Goal: Information Seeking & Learning: Learn about a topic

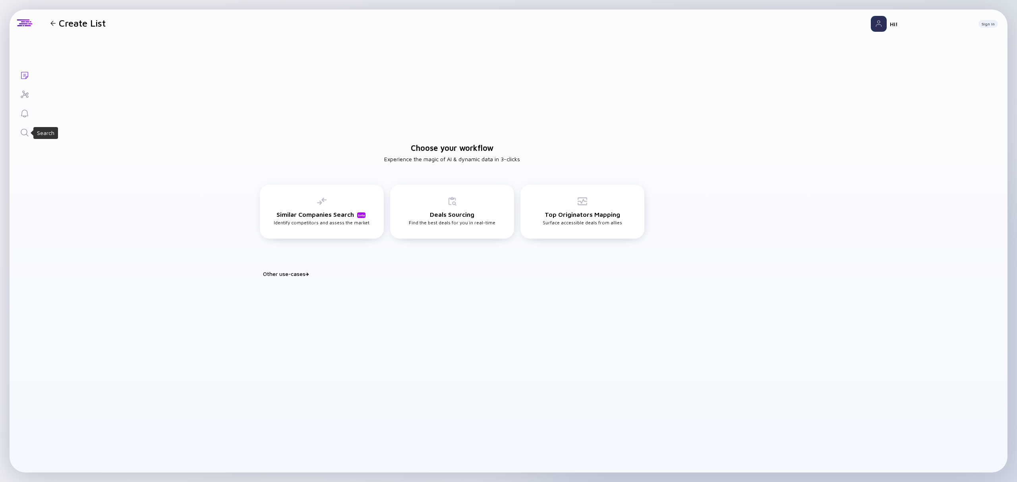
click at [27, 132] on icon "Search" at bounding box center [25, 133] width 10 height 10
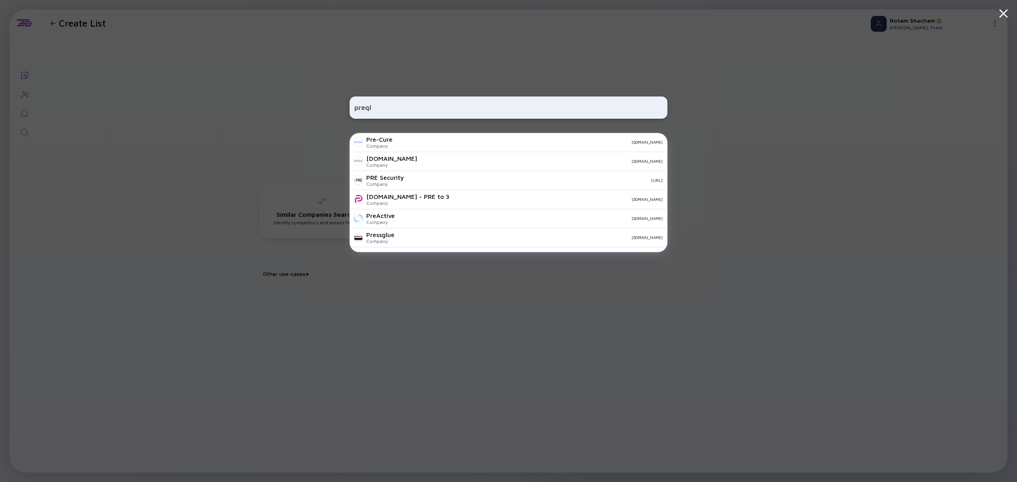
type input "preql"
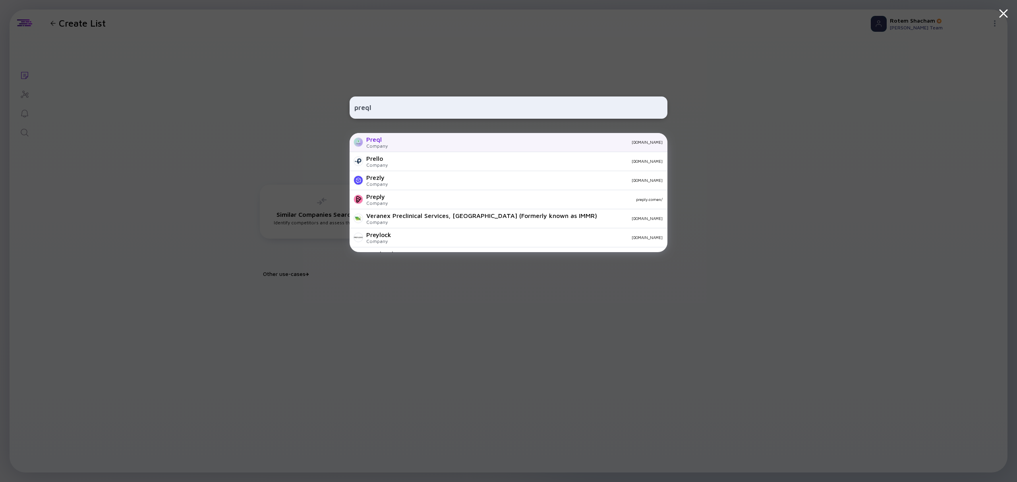
click at [372, 145] on div "Company" at bounding box center [376, 146] width 21 height 6
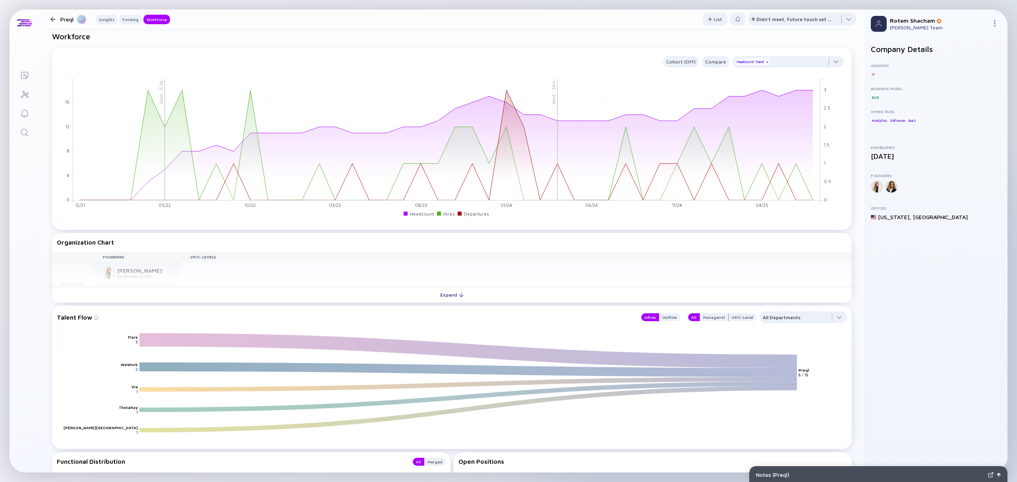
scroll to position [636, 0]
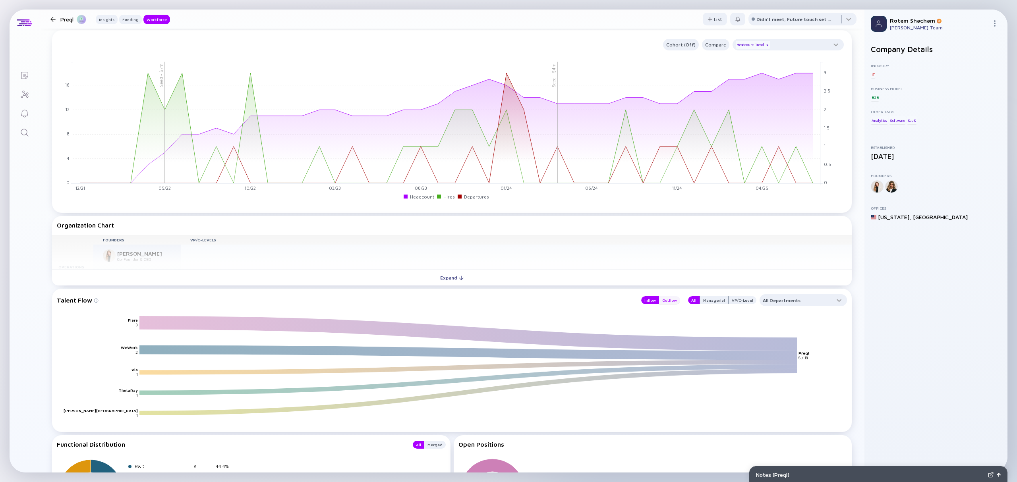
click at [660, 304] on div "Outflow" at bounding box center [669, 300] width 21 height 8
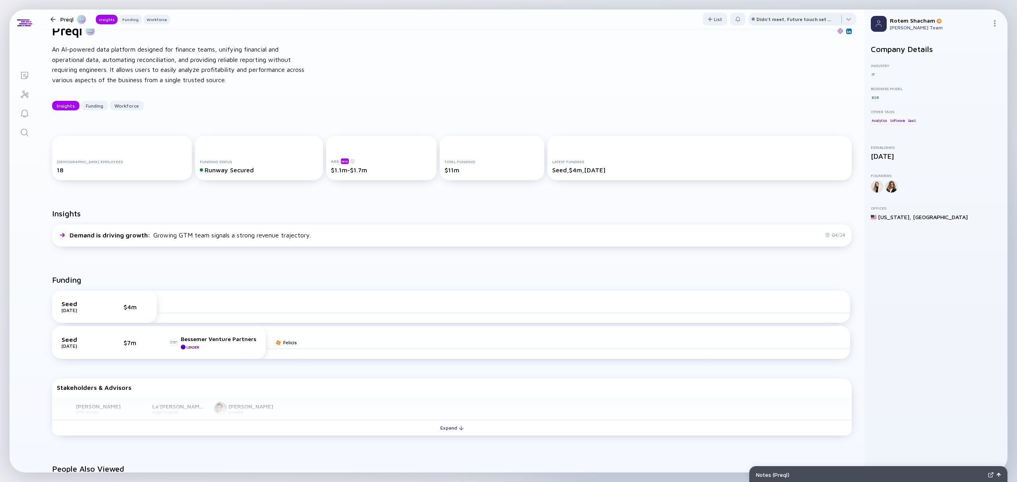
scroll to position [0, 0]
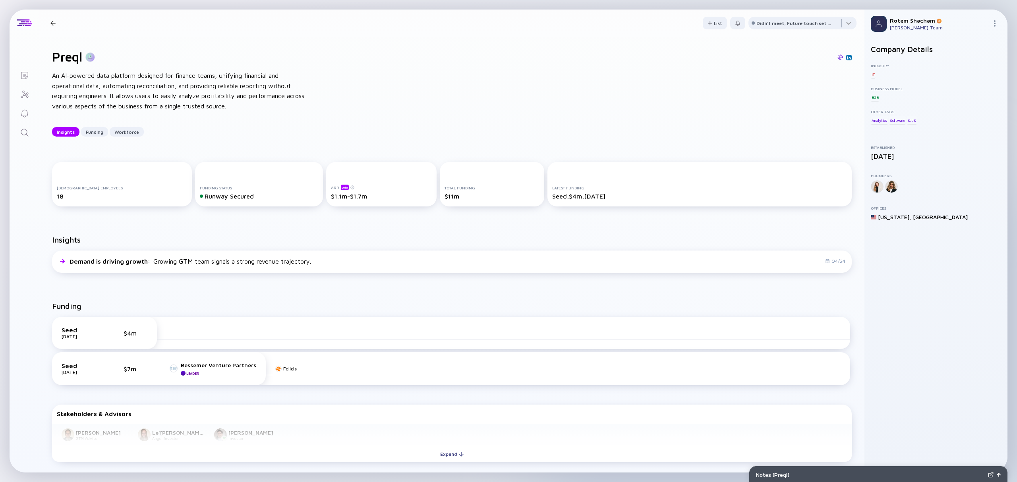
click at [48, 24] on div at bounding box center [53, 23] width 12 height 5
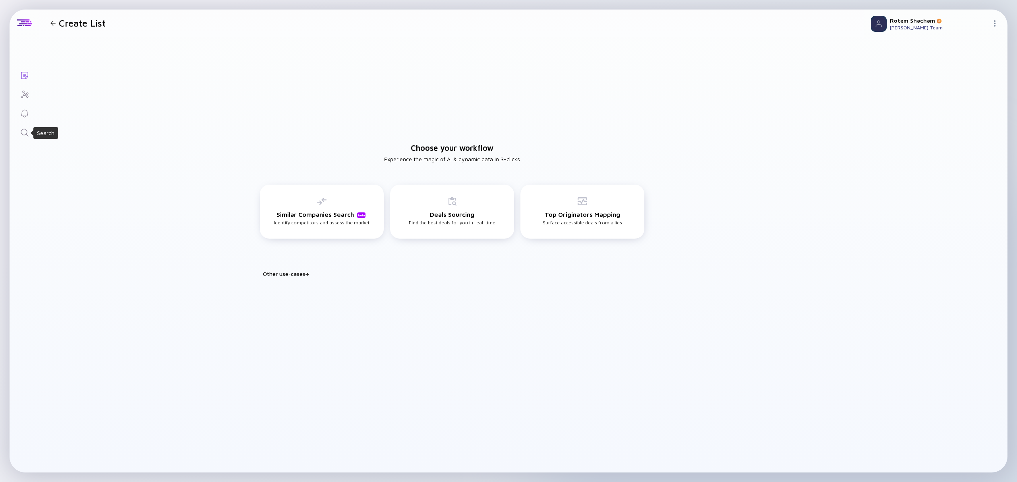
click at [24, 133] on icon "Search" at bounding box center [25, 133] width 10 height 10
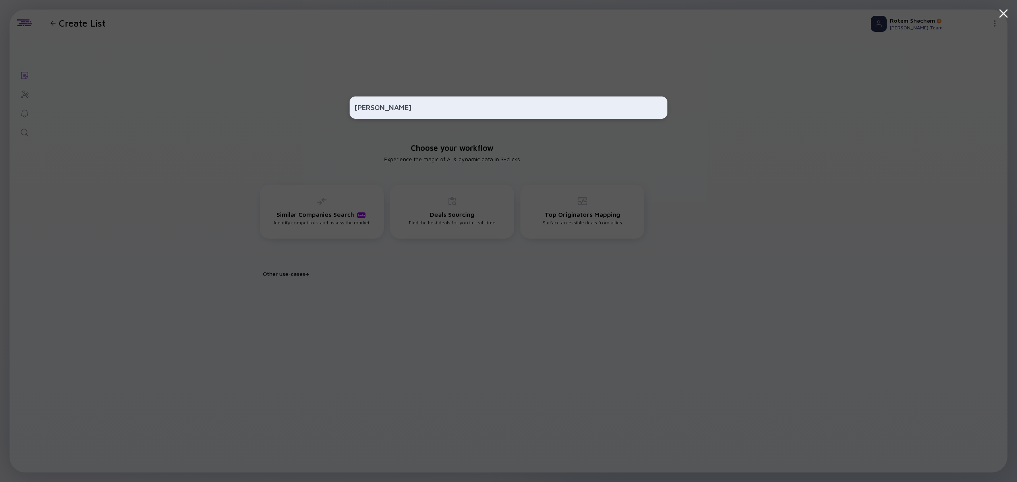
type input "[PERSON_NAME]"
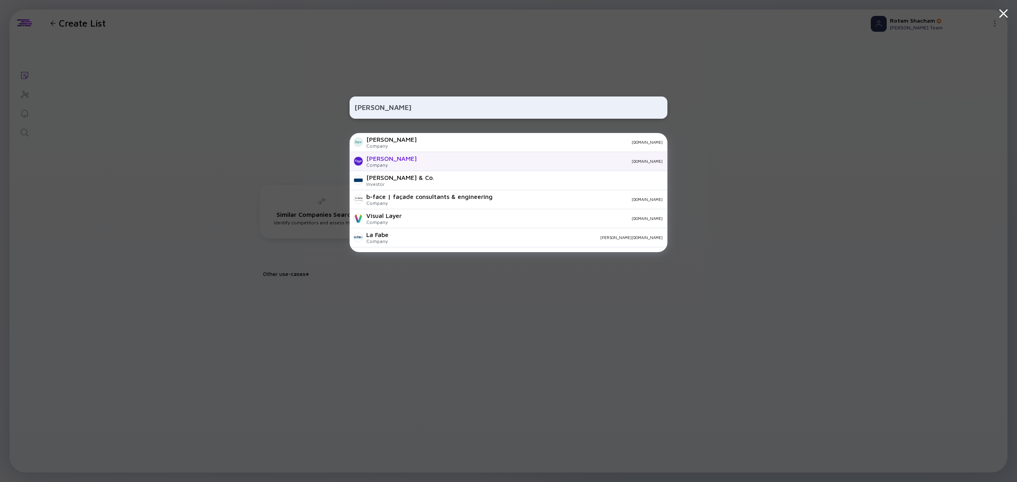
click at [383, 164] on div "Company" at bounding box center [391, 165] width 50 height 6
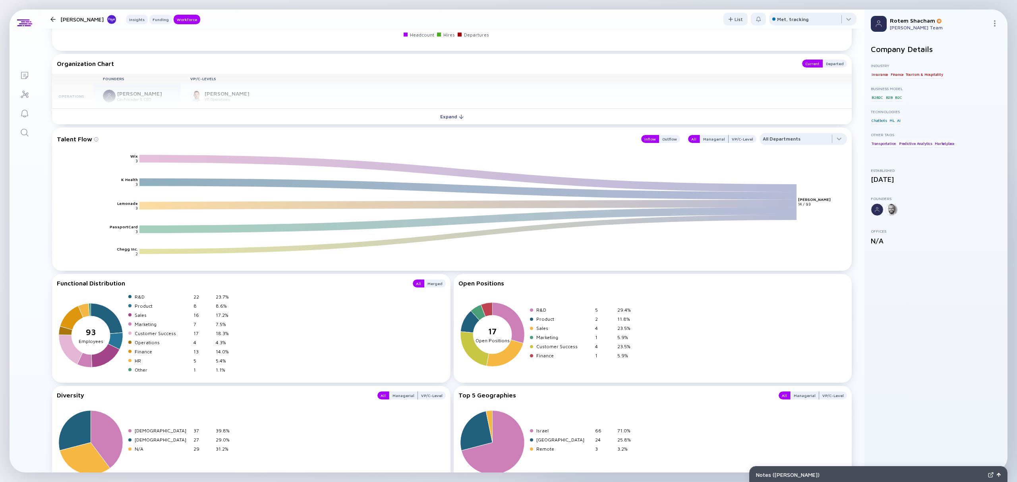
scroll to position [942, 0]
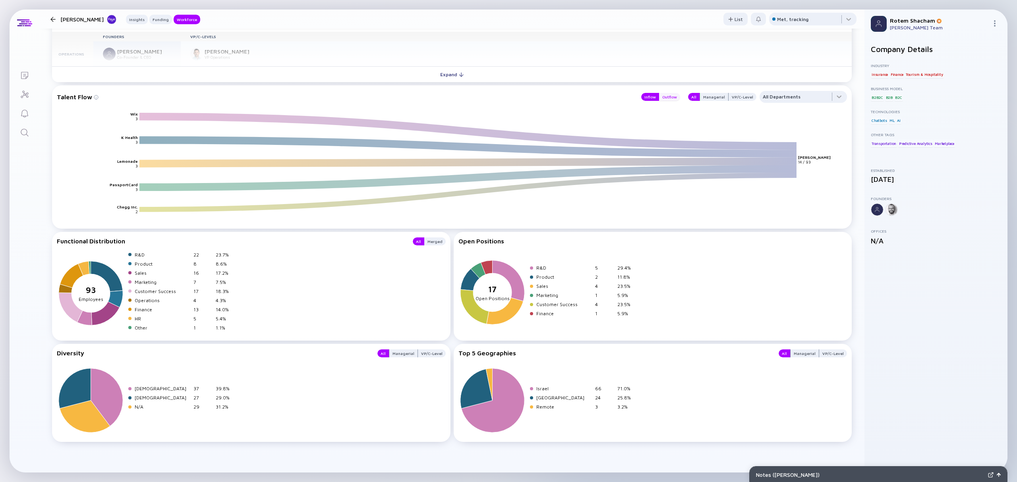
click at [668, 97] on div "Outflow" at bounding box center [669, 97] width 21 height 8
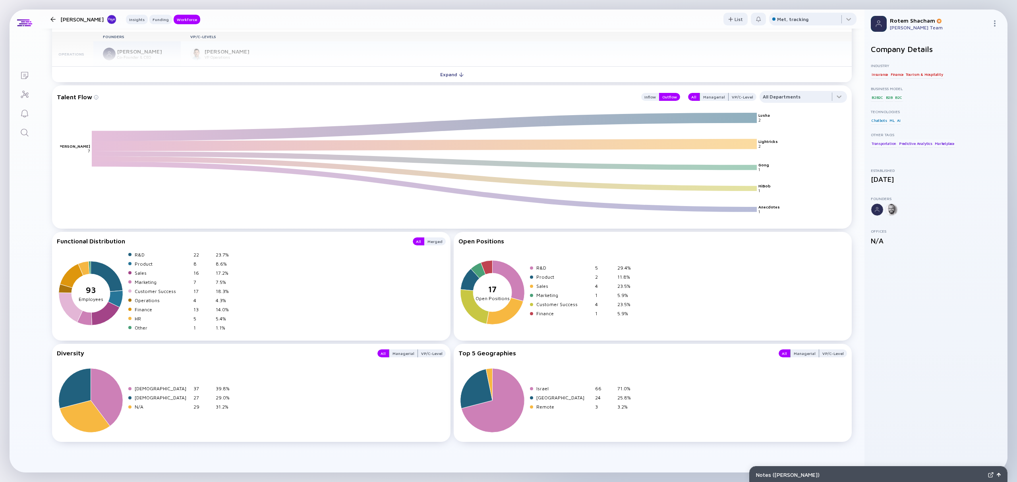
click at [706, 91] on div "All Managerial VP/C-Level" at bounding box center [719, 97] width 73 height 12
click at [708, 99] on div "Managerial" at bounding box center [714, 97] width 28 height 8
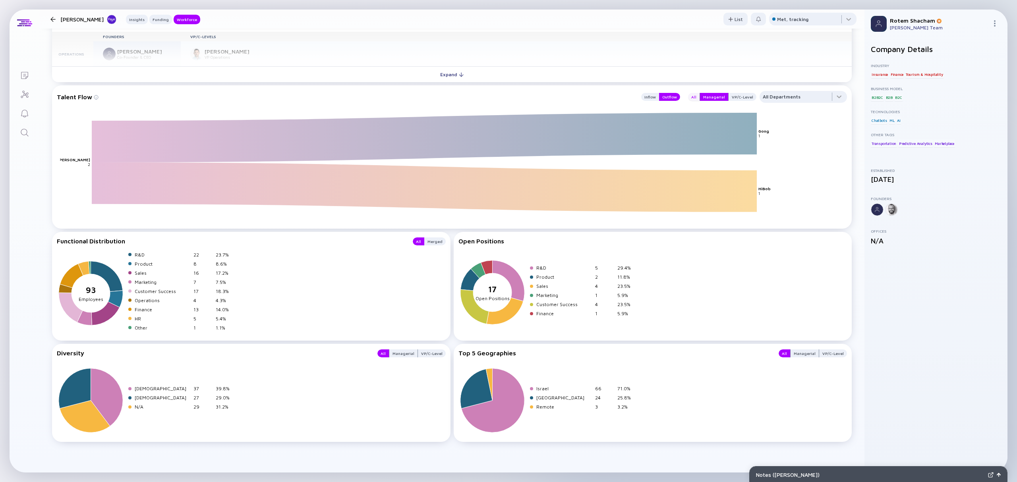
click at [690, 97] on div "All" at bounding box center [694, 97] width 12 height 8
